Goal: Information Seeking & Learning: Check status

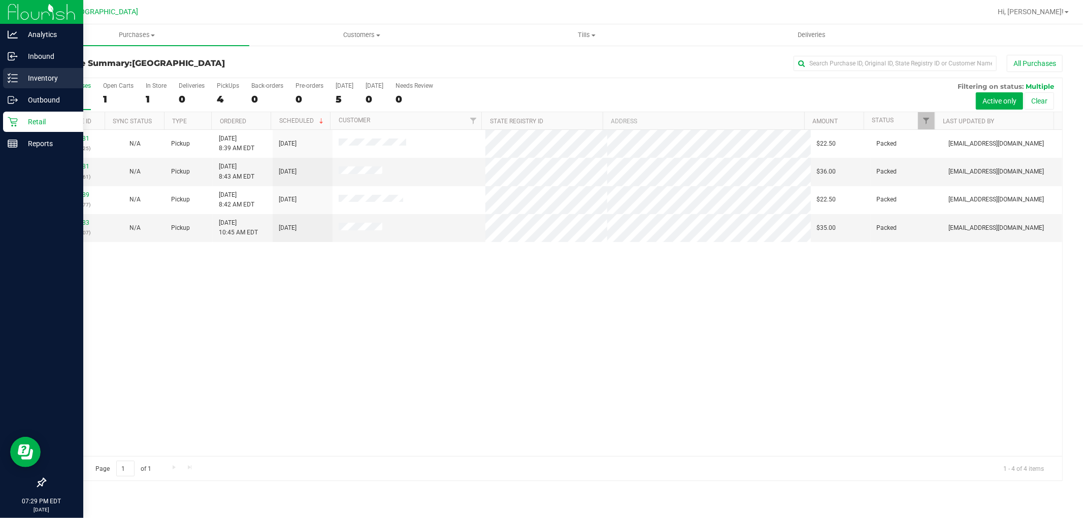
click at [57, 74] on p "Inventory" at bounding box center [48, 78] width 61 height 12
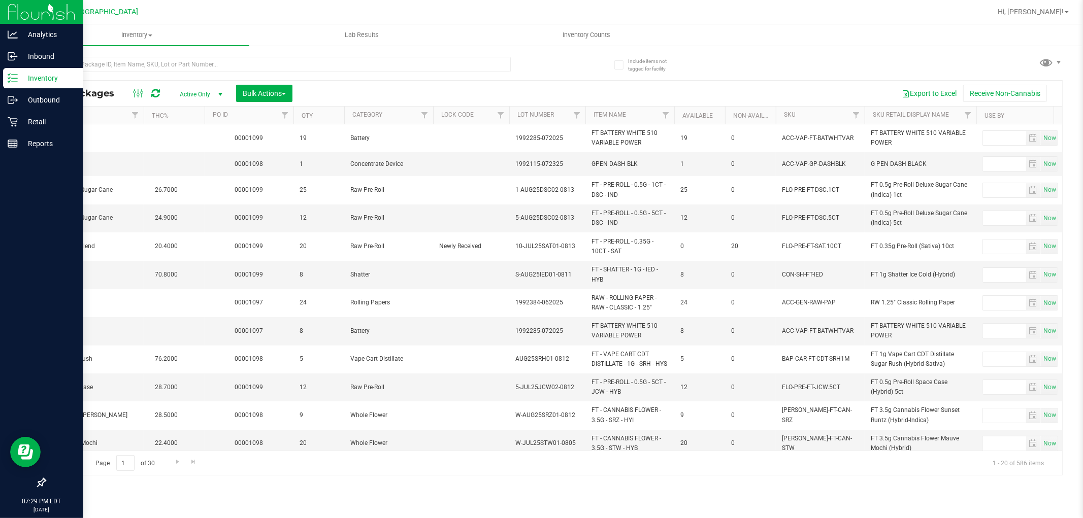
scroll to position [0, 532]
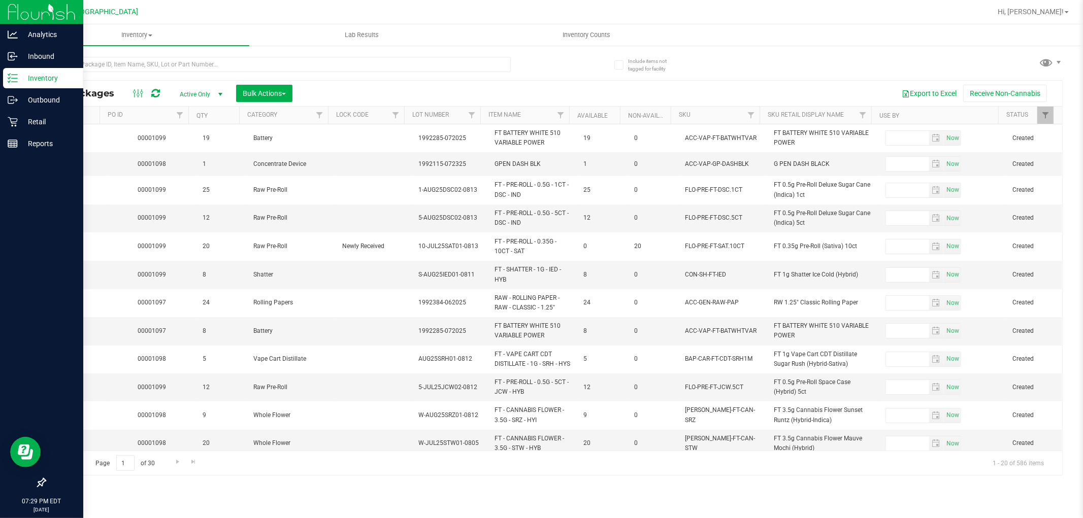
click at [690, 116] on th "SKU" at bounding box center [715, 116] width 89 height 18
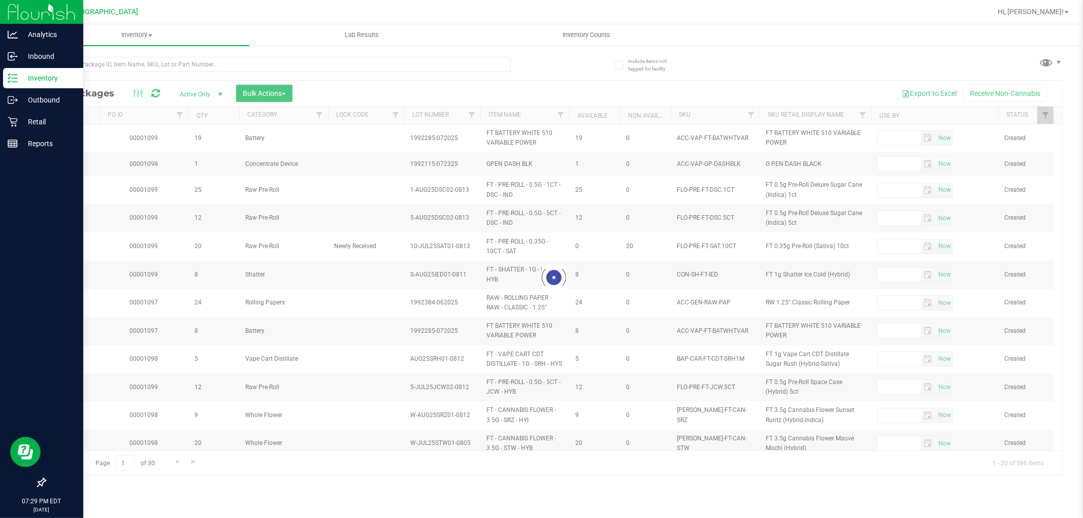
click at [684, 117] on div at bounding box center [553, 278] width 1017 height 394
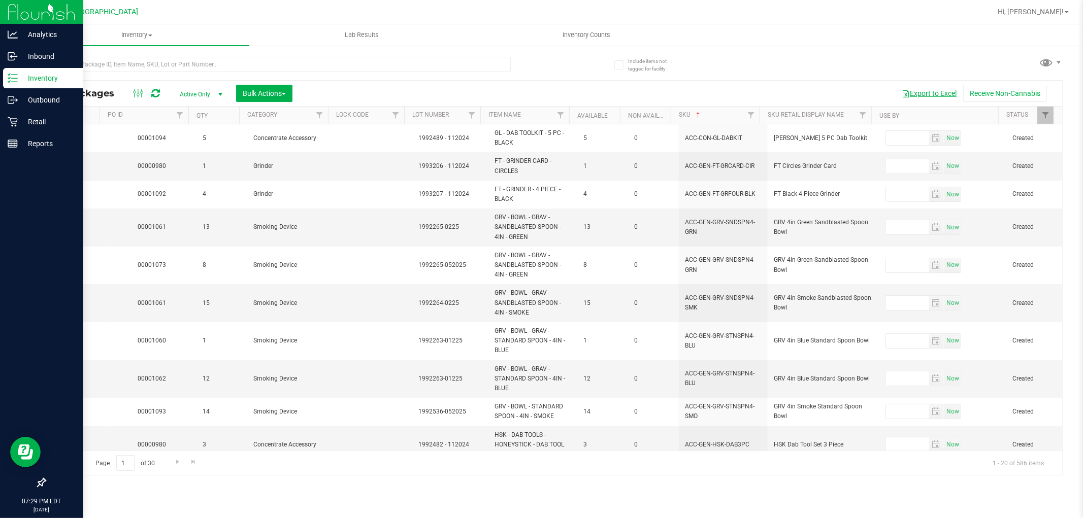
click at [926, 90] on button "Export to Excel" at bounding box center [929, 93] width 68 height 17
click at [14, 78] on line at bounding box center [15, 78] width 6 height 0
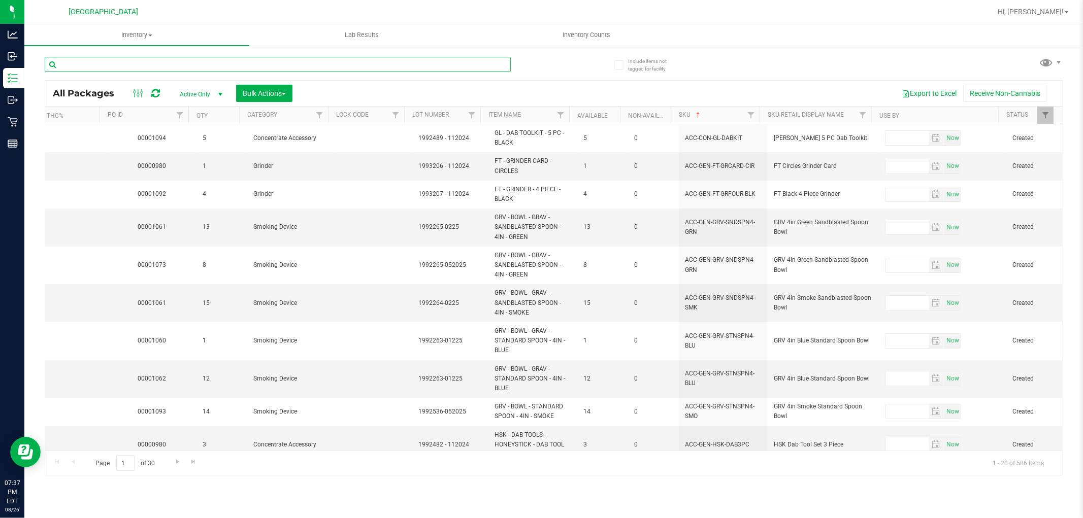
click at [143, 65] on input "text" at bounding box center [278, 64] width 466 height 15
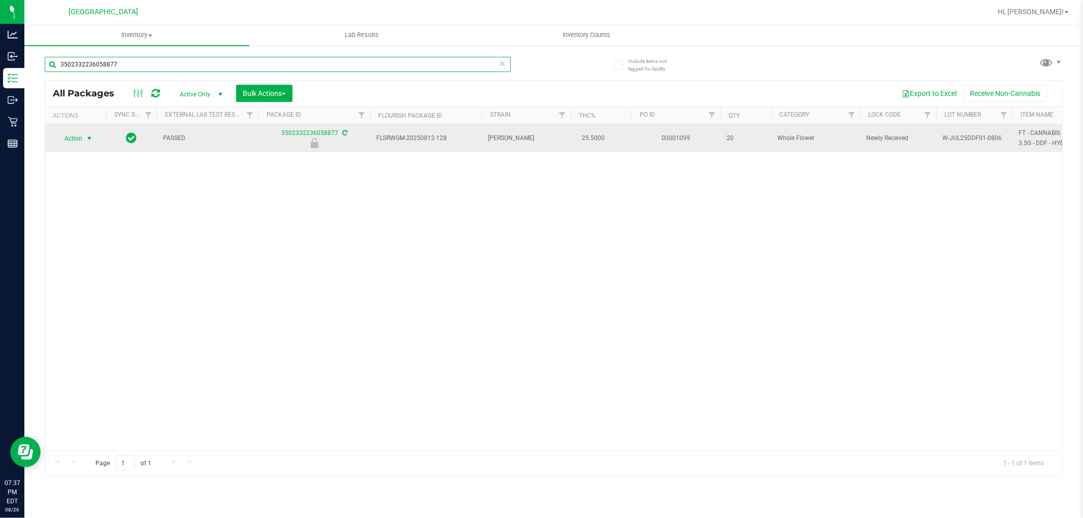
type input "3502332236058877"
click at [89, 139] on span "select" at bounding box center [89, 139] width 8 height 8
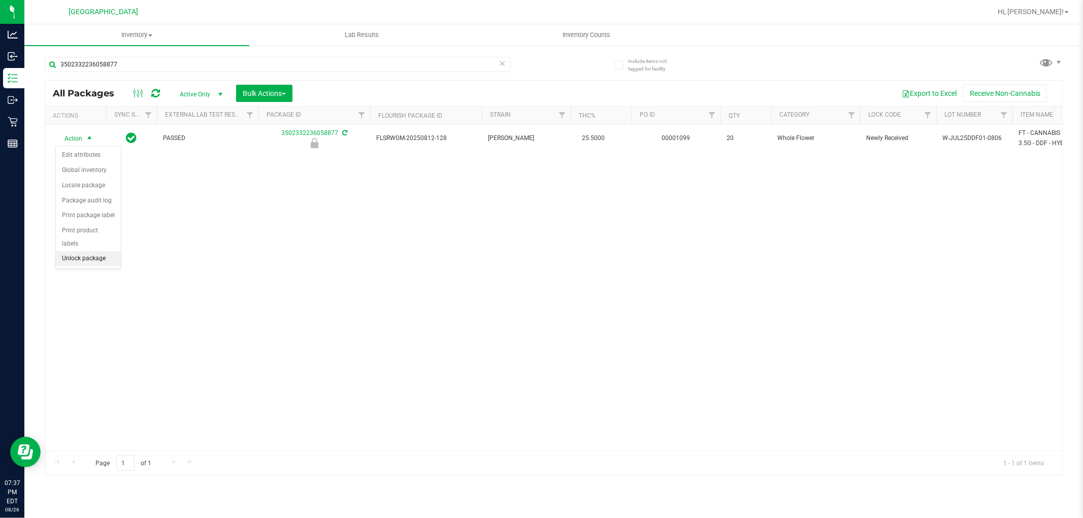
click at [78, 258] on li "Unlock package" at bounding box center [88, 258] width 65 height 15
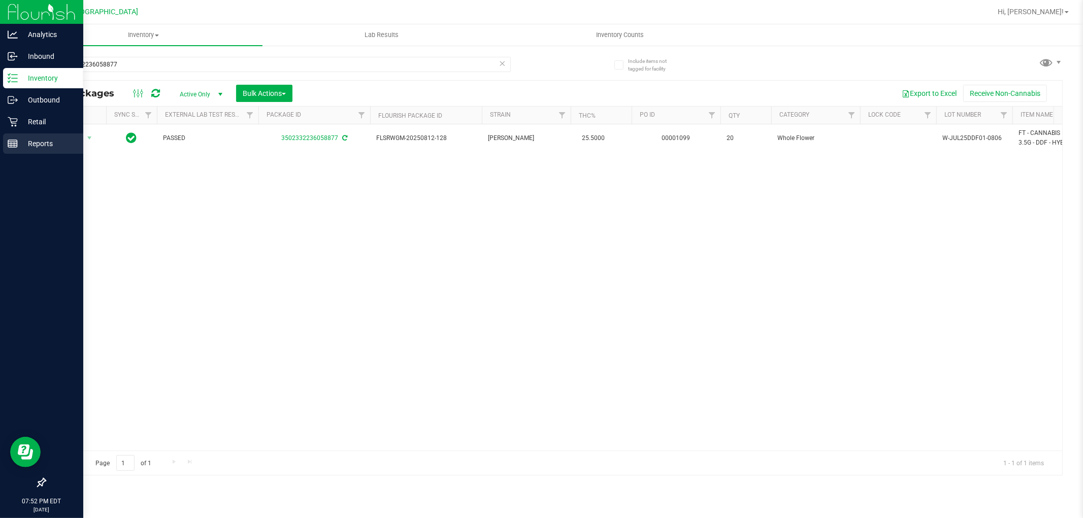
click at [39, 141] on p "Reports" at bounding box center [48, 144] width 61 height 12
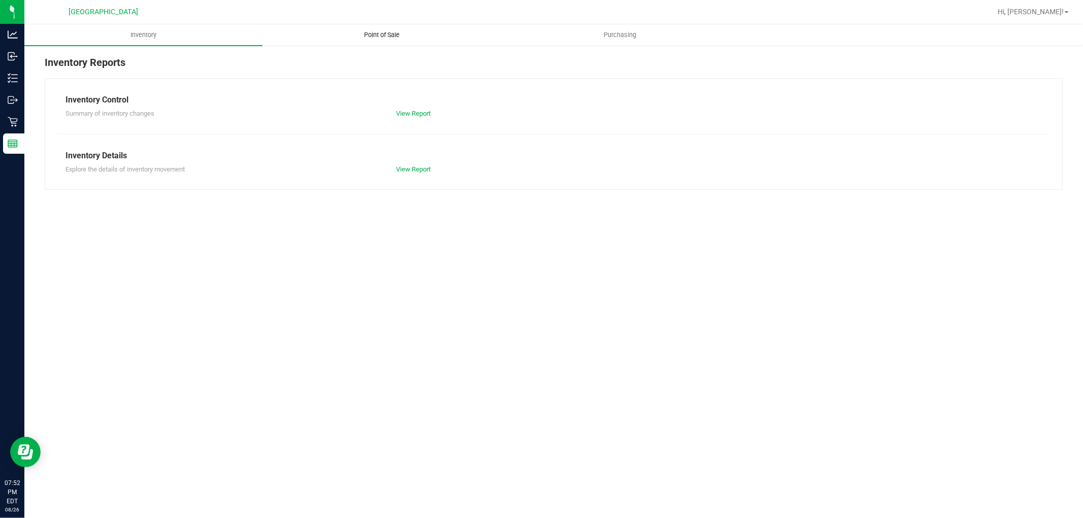
click at [368, 38] on span "Point of Sale" at bounding box center [381, 34] width 63 height 9
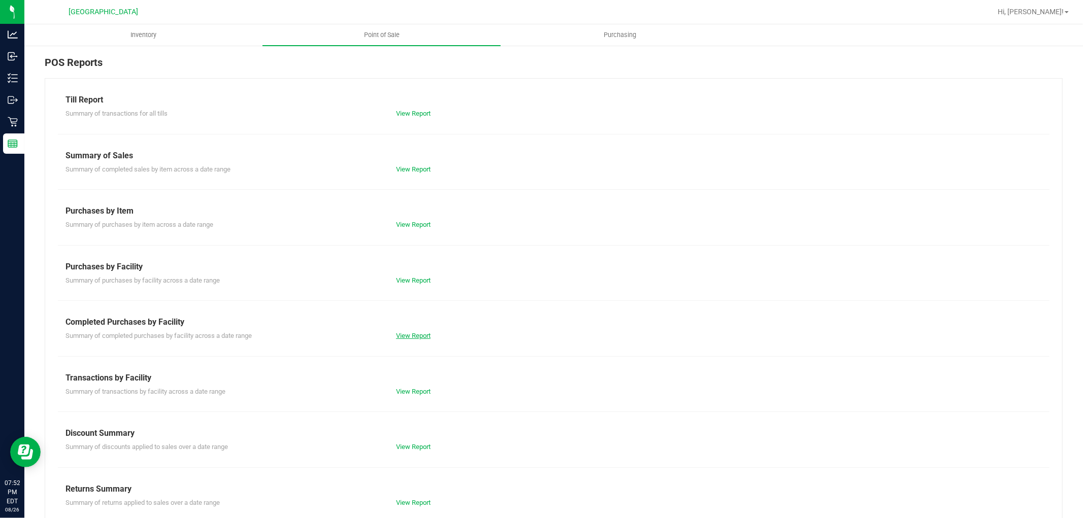
click at [415, 336] on link "View Report" at bounding box center [413, 336] width 35 height 8
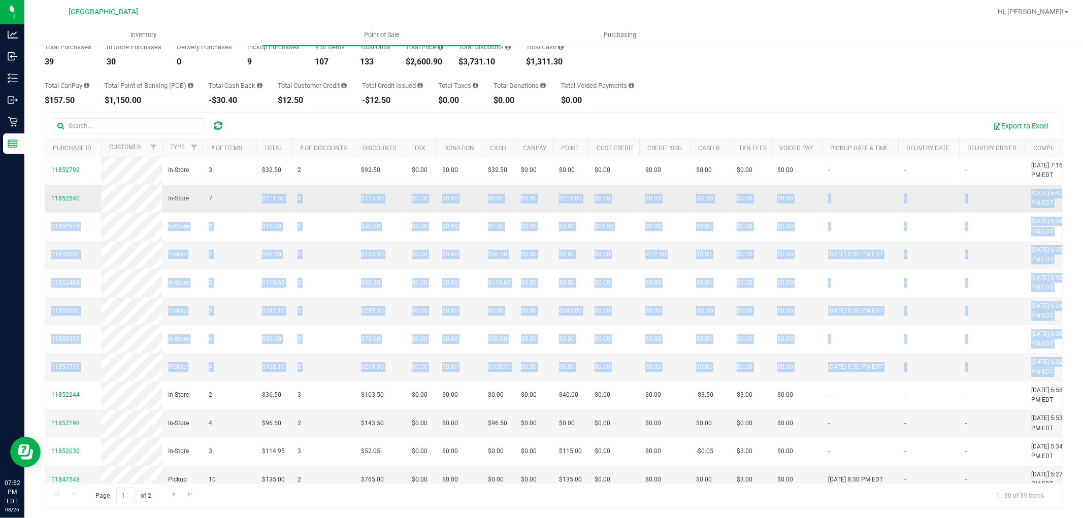
drag, startPoint x: 626, startPoint y: 354, endPoint x: 227, endPoint y: 251, distance: 411.8
click at [227, 251] on tbody "11852984 In-Store 3 $35.00 1 $75.00 $0.00 $0.00 $35.00 $0.00 $0.00 $0.00 $0.00 …" at bounding box center [771, 470] width 1452 height 853
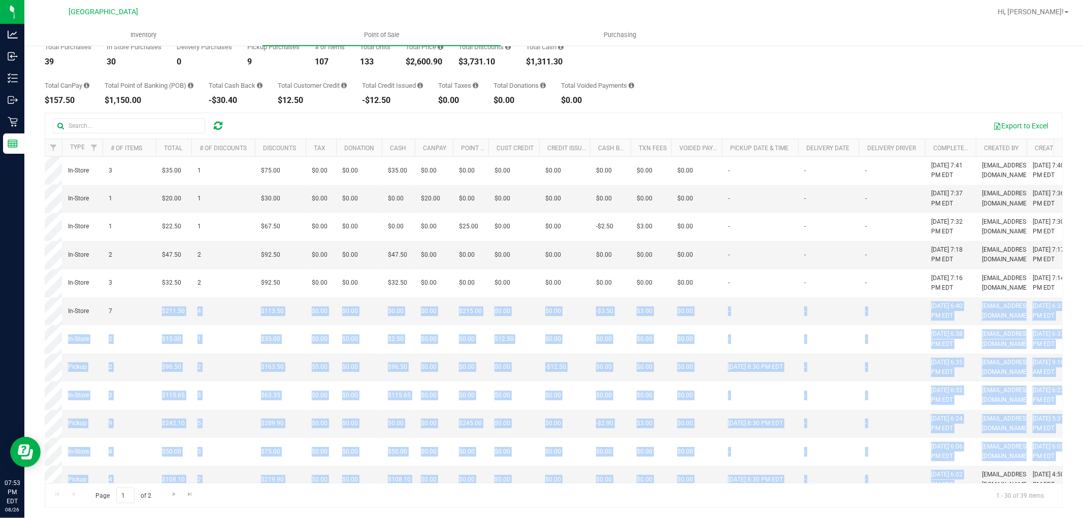
scroll to position [0, 206]
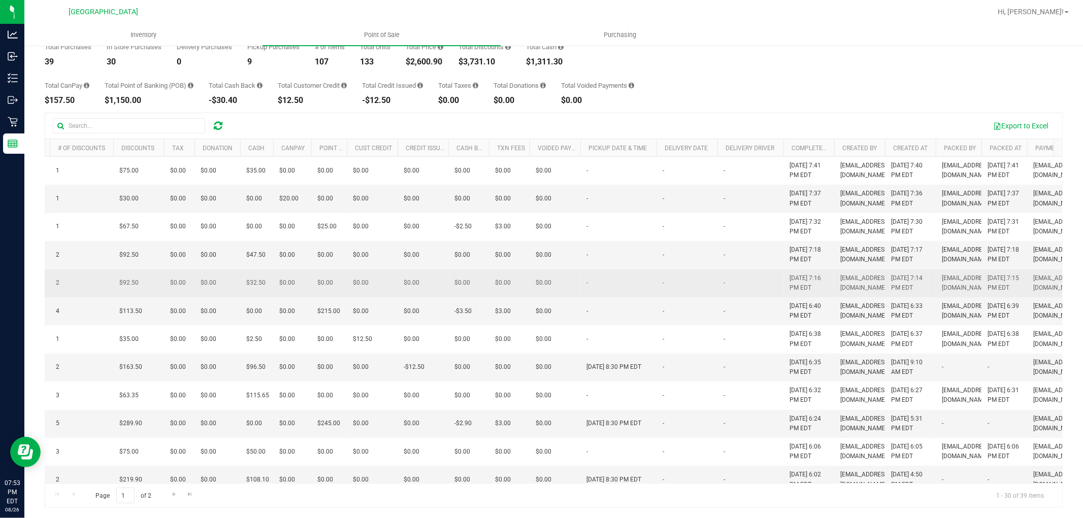
click at [624, 298] on td "-" at bounding box center [618, 284] width 76 height 28
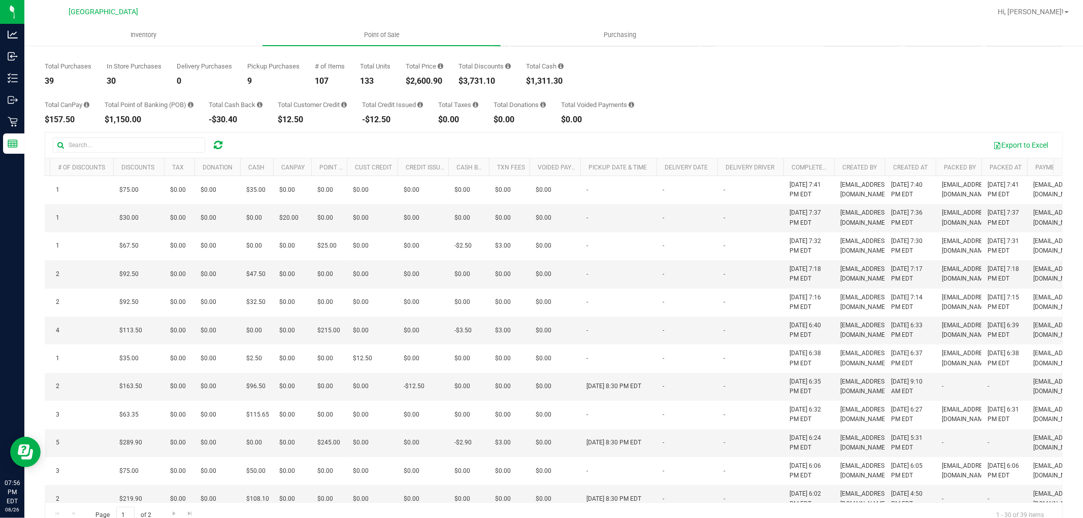
scroll to position [56, 0]
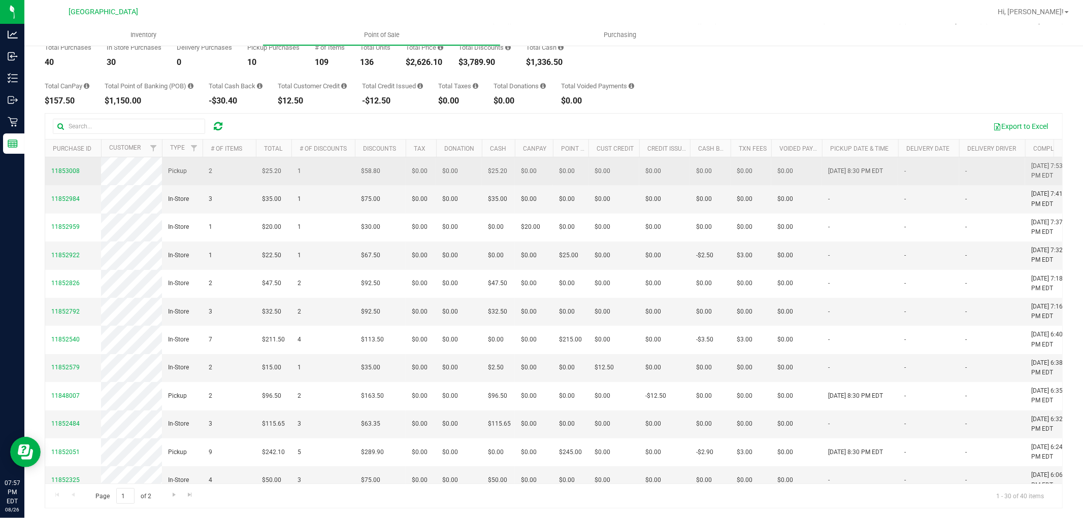
drag, startPoint x: 608, startPoint y: 365, endPoint x: 232, endPoint y: 173, distance: 421.6
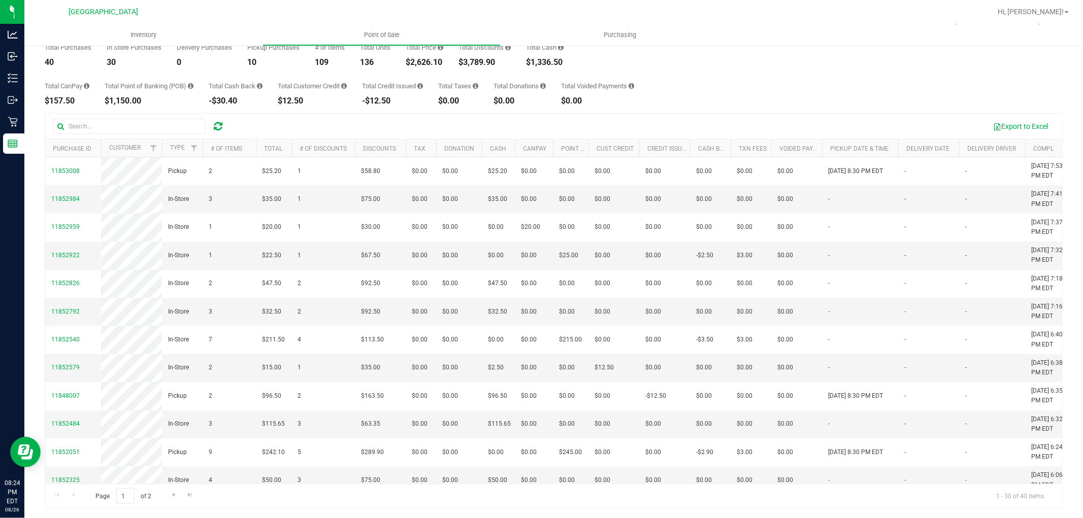
click at [755, 97] on div "Total CanPay $157.50 Total Point of Banking (POB) $1,150.00 Total Cash Back -$3…" at bounding box center [554, 86] width 1018 height 39
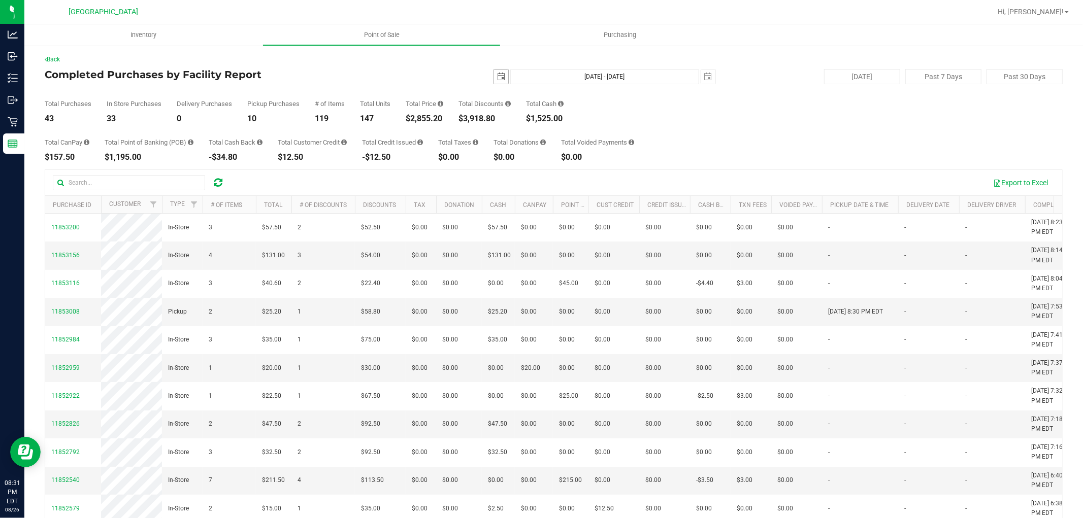
click at [497, 79] on span "select" at bounding box center [501, 77] width 8 height 8
click at [501, 193] on link "24" at bounding box center [497, 195] width 15 height 16
type input "2025-08-24"
type input "Aug 24, 2025 - Aug 26, 2025"
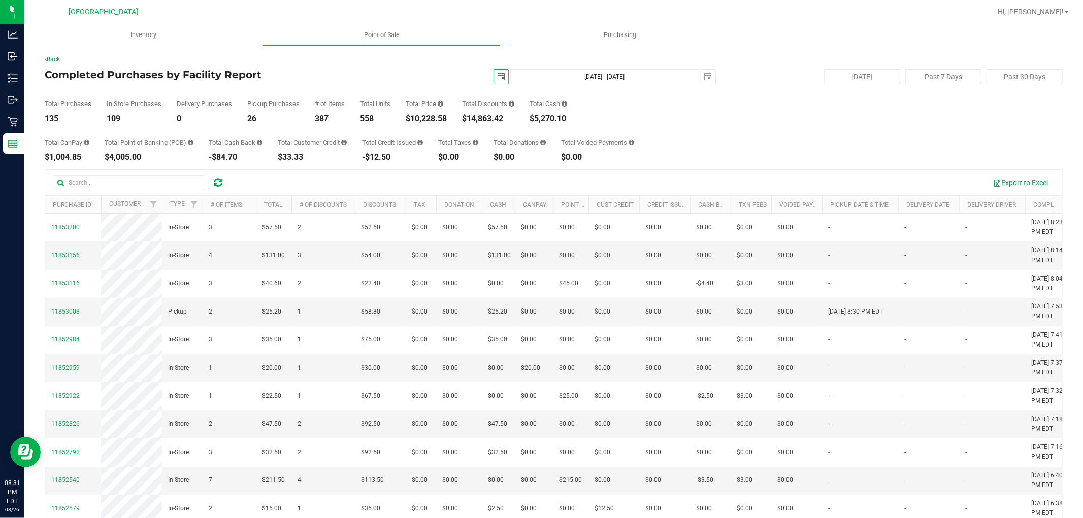
click at [494, 75] on span "select" at bounding box center [501, 77] width 14 height 14
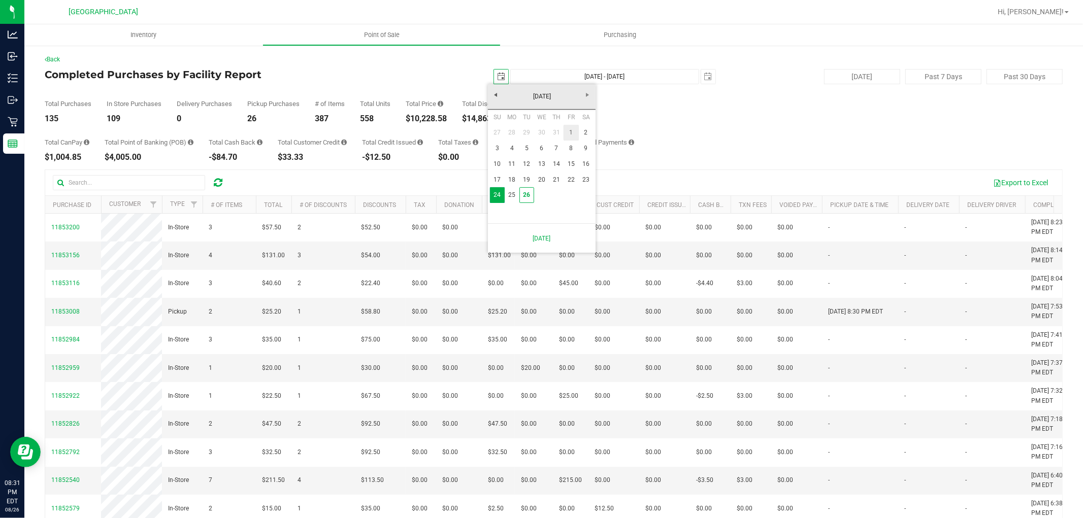
click at [570, 132] on link "1" at bounding box center [571, 133] width 15 height 16
type input "2025-08-01"
type input "Aug 1, 2025 - Aug 26, 2025"
